Goal: Transaction & Acquisition: Subscribe to service/newsletter

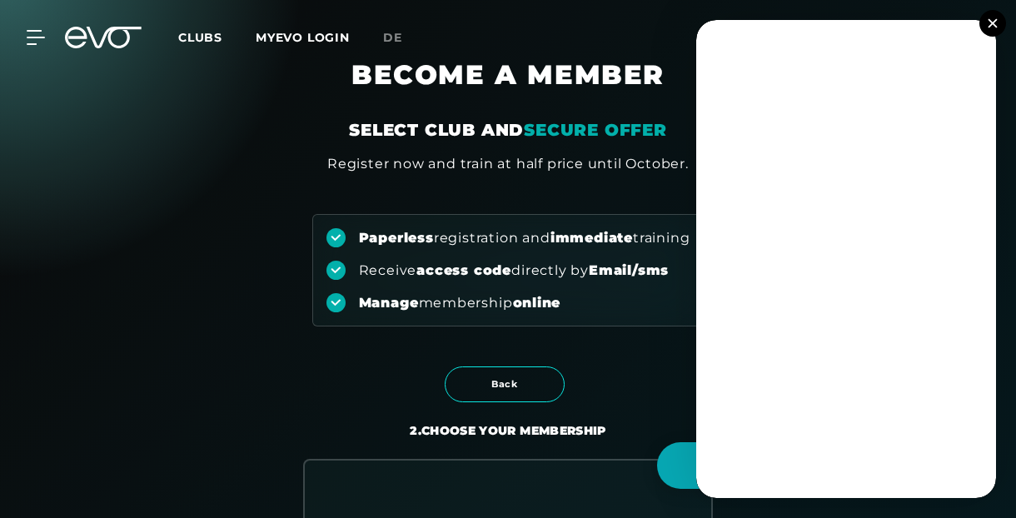
scroll to position [33, 0]
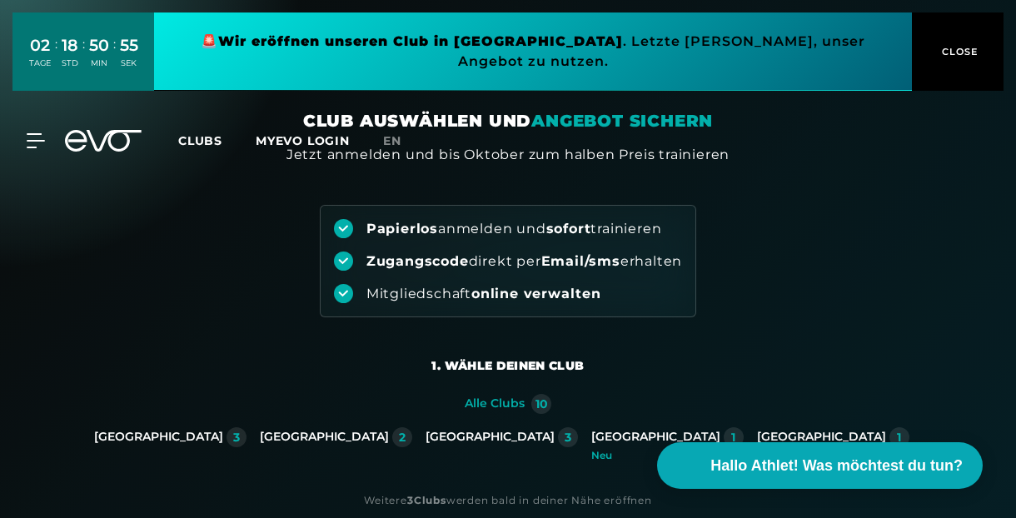
click at [961, 47] on span "CLOSE" at bounding box center [958, 51] width 41 height 15
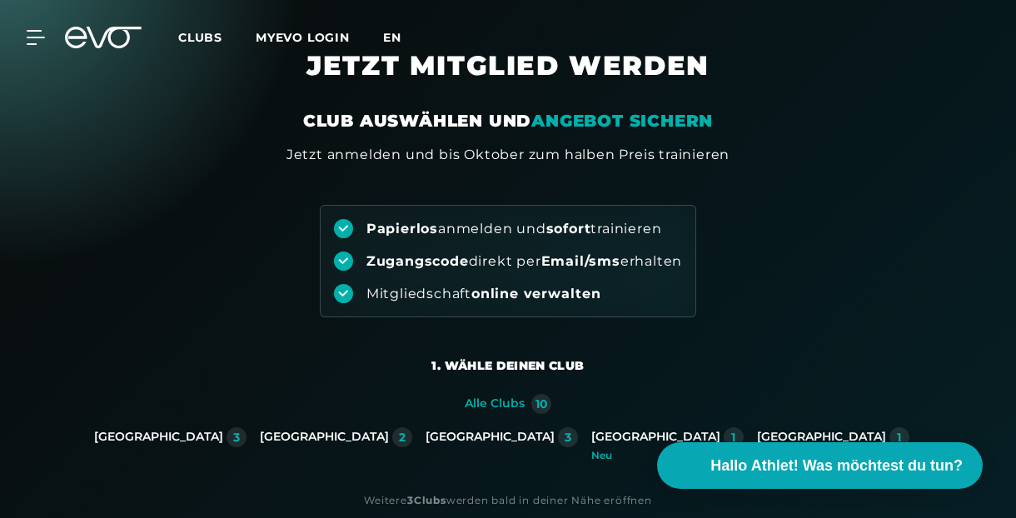
click at [388, 36] on span "en" at bounding box center [392, 37] width 18 height 15
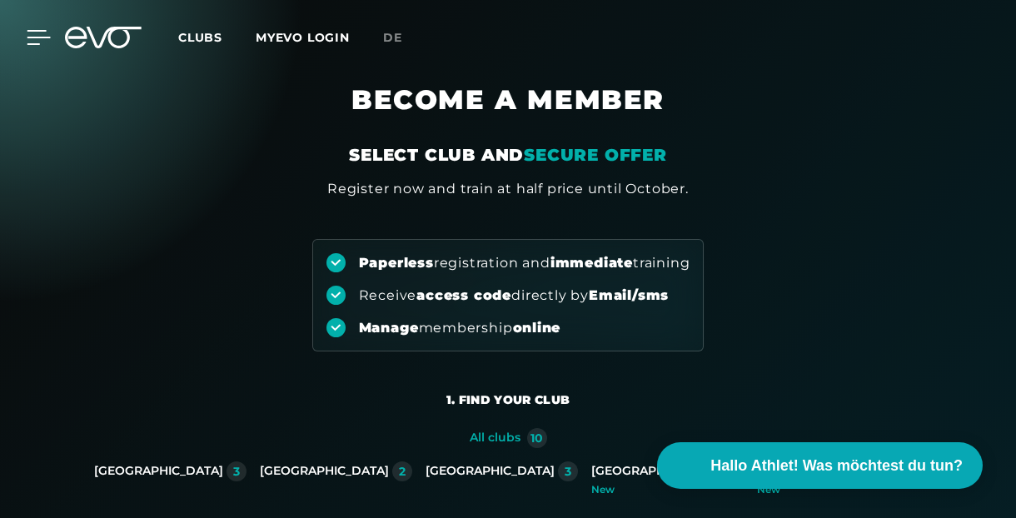
click at [32, 40] on icon at bounding box center [39, 37] width 24 height 15
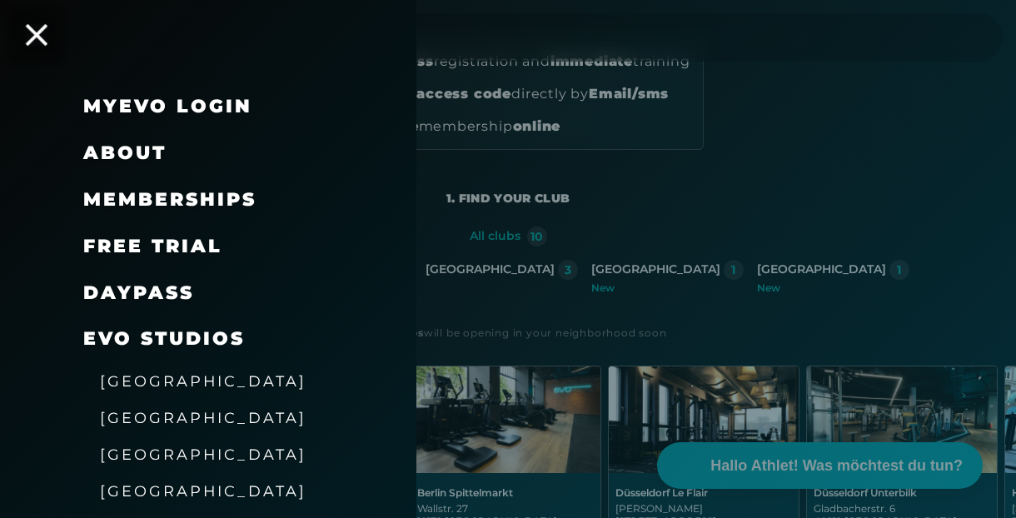
click at [29, 37] on icon at bounding box center [37, 35] width 22 height 22
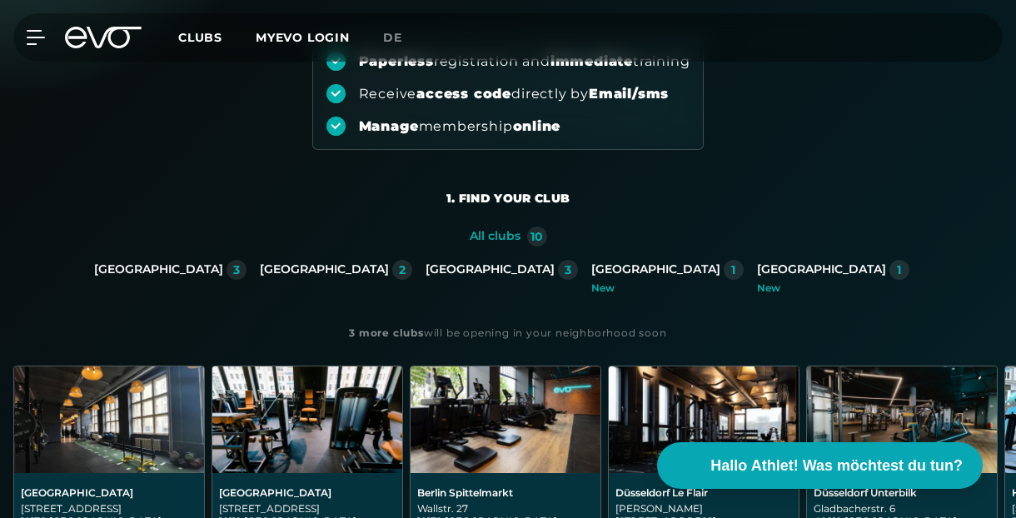
click at [755, 135] on div "Paperless registration and immediate training Receive access code directly by E…" at bounding box center [508, 74] width 1016 height 152
